Goal: Task Accomplishment & Management: Manage account settings

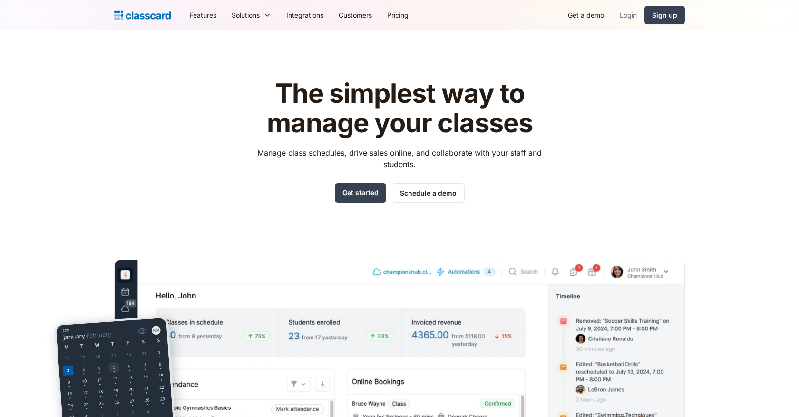
click at [636, 21] on link "Login" at bounding box center [628, 14] width 32 height 21
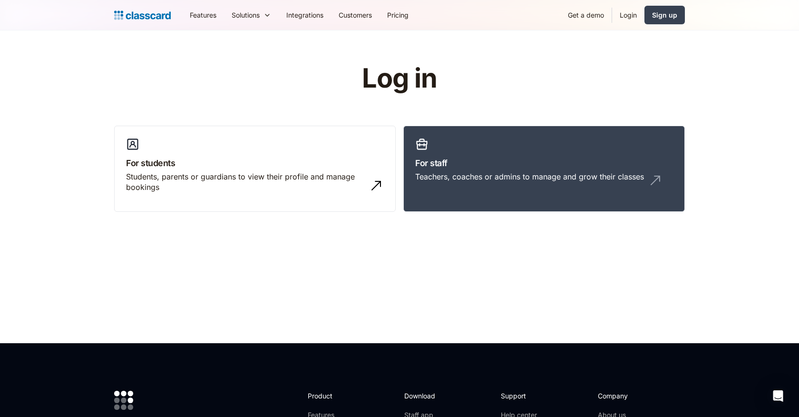
click at [627, 18] on link "Login" at bounding box center [628, 14] width 32 height 21
